Goal: Information Seeking & Learning: Learn about a topic

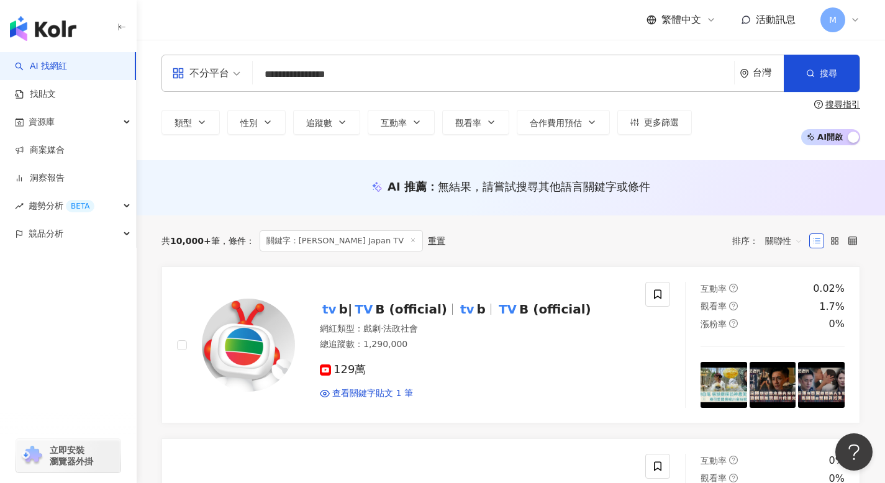
click at [324, 78] on input "**********" at bounding box center [493, 75] width 471 height 24
click at [795, 60] on button "搜尋" at bounding box center [822, 73] width 76 height 37
click at [829, 75] on span "搜尋" at bounding box center [828, 73] width 17 height 10
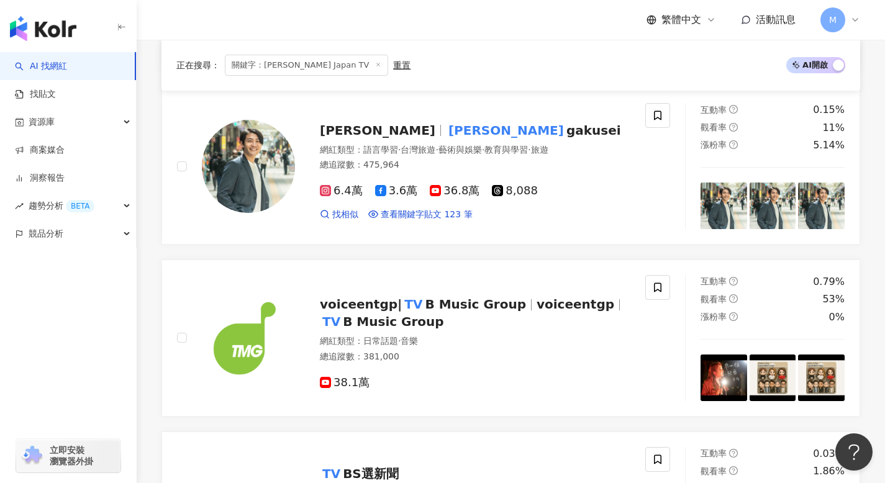
scroll to position [733, 0]
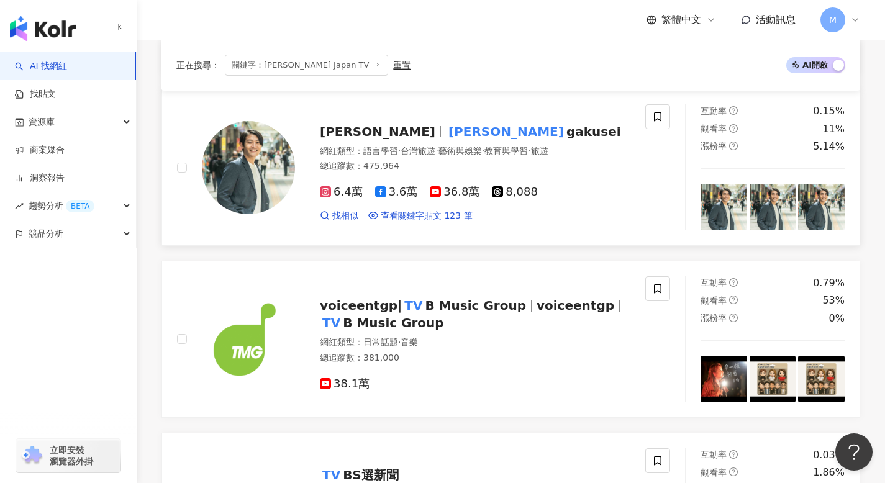
click at [566, 130] on span "gakusei" at bounding box center [593, 131] width 55 height 15
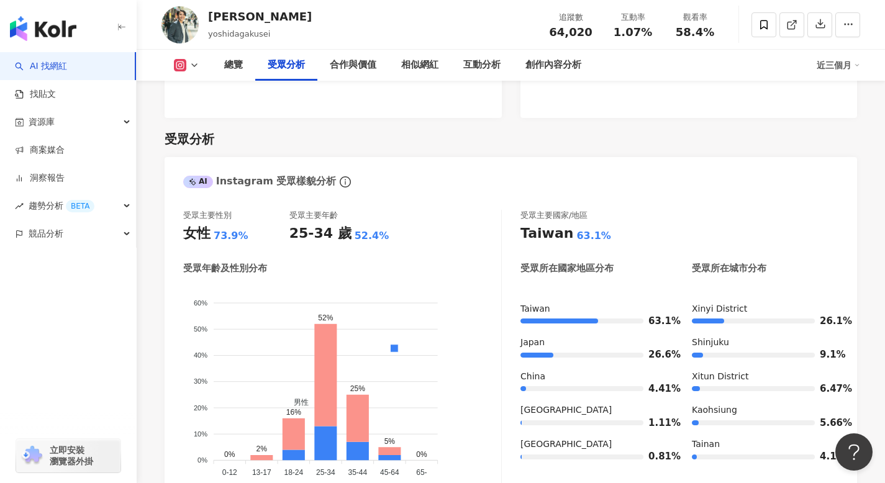
scroll to position [1069, 0]
